Goal: Information Seeking & Learning: Learn about a topic

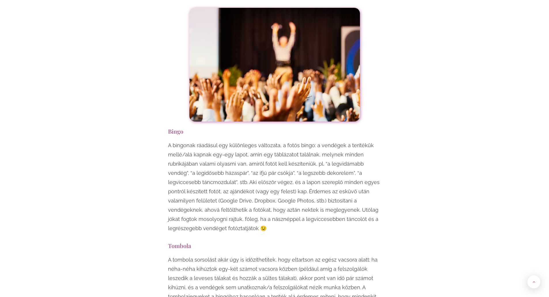
scroll to position [2450, 0]
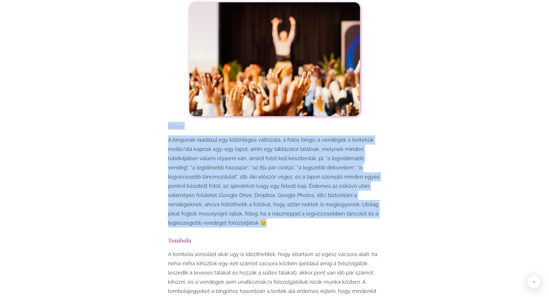
drag, startPoint x: 168, startPoint y: 69, endPoint x: 204, endPoint y: 171, distance: 108.1
click at [204, 171] on div "Egy esküvő mindenképpen örömteli, jó hangulatú esemény, viszont ha szeretnéd, h…" at bounding box center [274, 206] width 219 height 4568
click at [406, 88] on div "Egy esküvő mindenképpen örömteli, jó hangulatú esemény, viszont ha szeretnéd, h…" at bounding box center [274, 206] width 337 height 4568
click at [404, 86] on div "Egy esküvő mindenképpen örömteli, jó hangulatú esemény, viszont ha szeretnéd, h…" at bounding box center [274, 206] width 337 height 4568
click at [380, 122] on h3 "Bingo" at bounding box center [274, 126] width 213 height 8
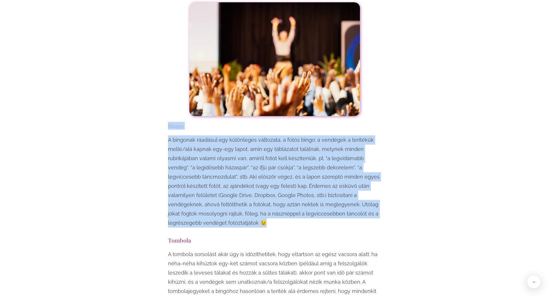
click at [357, 122] on h3 "Bingo" at bounding box center [274, 126] width 213 height 8
click at [340, 122] on h3 "Bingo" at bounding box center [274, 126] width 213 height 8
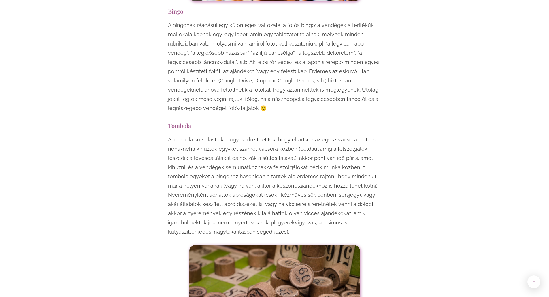
scroll to position [2565, 0]
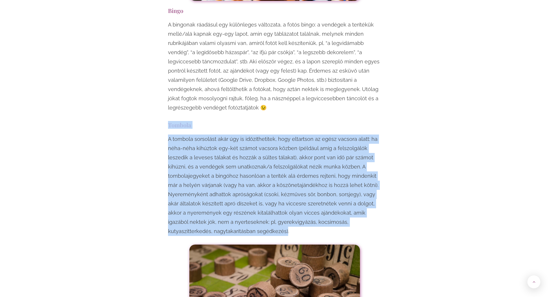
drag, startPoint x: 240, startPoint y: 175, endPoint x: 167, endPoint y: 72, distance: 126.2
click at [167, 72] on div "Egy esküvő mindenképpen örömteli, jó hangulatú esemény, viszont ha szeretnéd, h…" at bounding box center [274, 90] width 219 height 4568
click at [134, 128] on div "Egy esküvő mindenképpen örömteli, jó hangulatú esemény, viszont ha szeretnéd, h…" at bounding box center [274, 90] width 337 height 4568
click at [176, 64] on div "Egy esküvő mindenképpen örömteli, jó hangulatú esemény, viszont ha szeretnéd, h…" at bounding box center [274, 90] width 219 height 4568
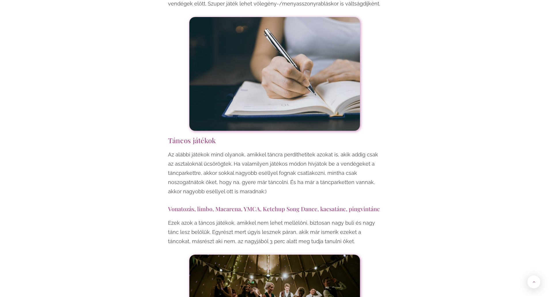
scroll to position [3661, 0]
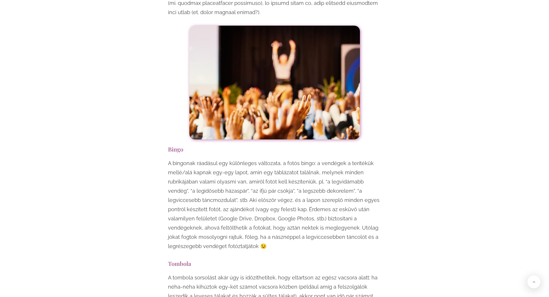
scroll to position [2421, 0]
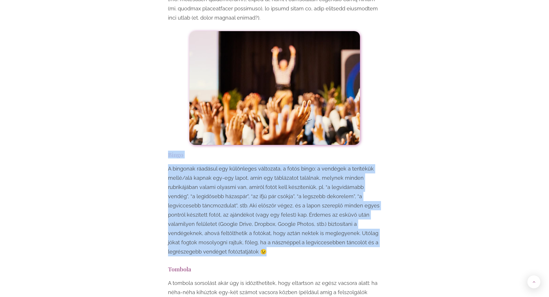
drag, startPoint x: 169, startPoint y: 99, endPoint x: 341, endPoint y: 195, distance: 196.8
click at [341, 195] on div "Egy esküvő mindenképpen örömteli, jó hangulatú esemény, viszont ha szeretnéd, h…" at bounding box center [274, 128] width 219 height 4354
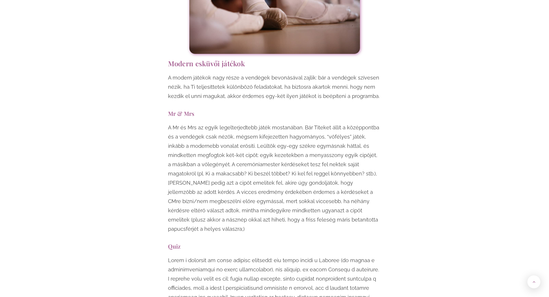
scroll to position [2075, 0]
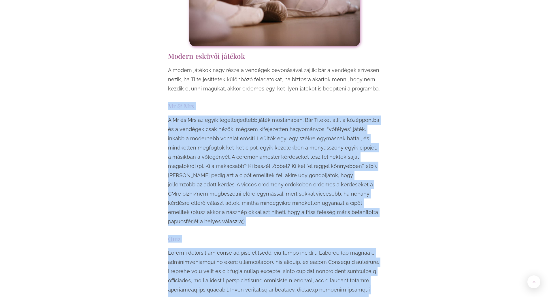
drag, startPoint x: 168, startPoint y: 69, endPoint x: 345, endPoint y: 267, distance: 265.8
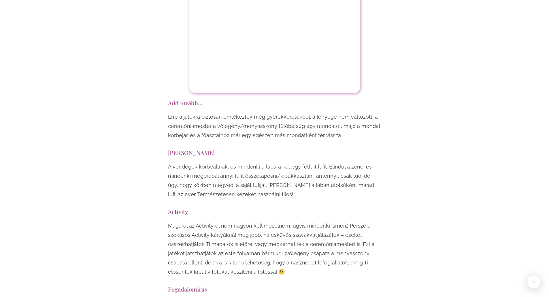
scroll to position [3344, 0]
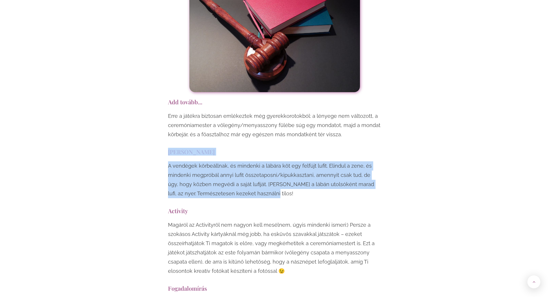
drag, startPoint x: 168, startPoint y: 85, endPoint x: 282, endPoint y: 136, distance: 125.3
